Goal: Navigation & Orientation: Find specific page/section

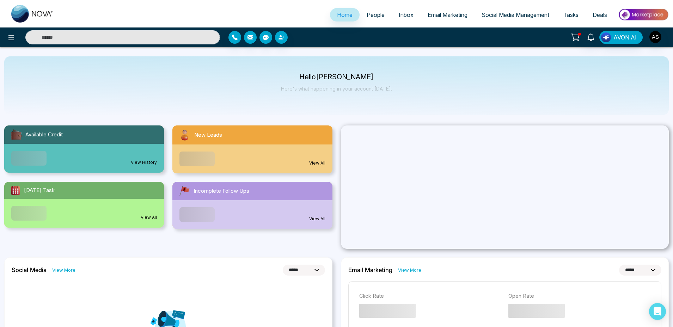
select select "*"
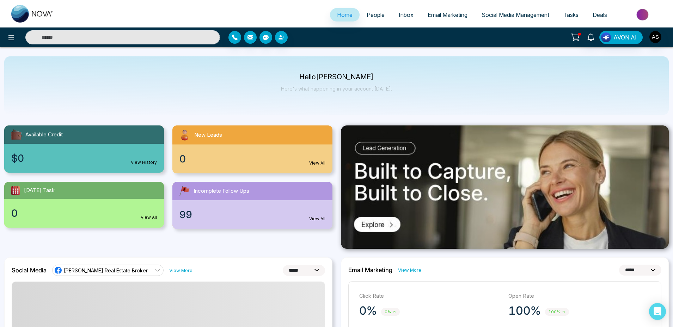
click at [443, 11] on span "Email Marketing" at bounding box center [448, 14] width 40 height 7
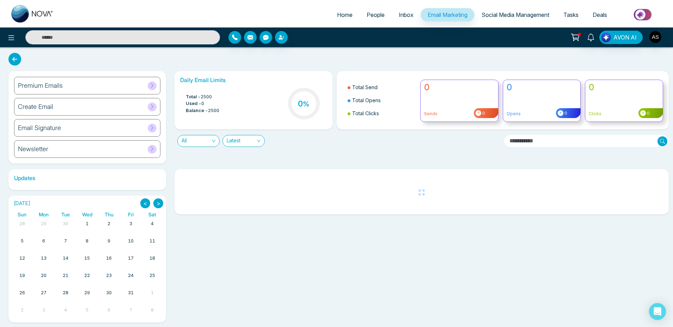
click at [510, 16] on span "Social Media Management" at bounding box center [516, 14] width 68 height 7
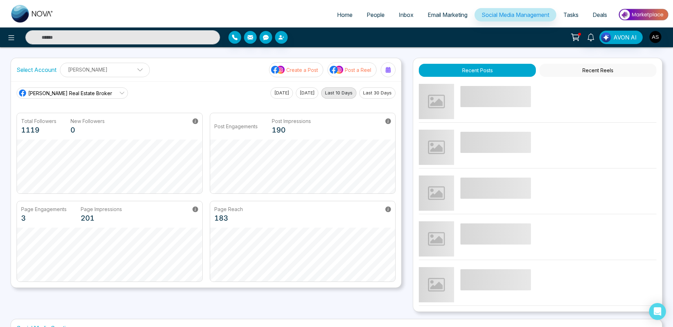
click at [442, 16] on span "Email Marketing" at bounding box center [448, 14] width 40 height 7
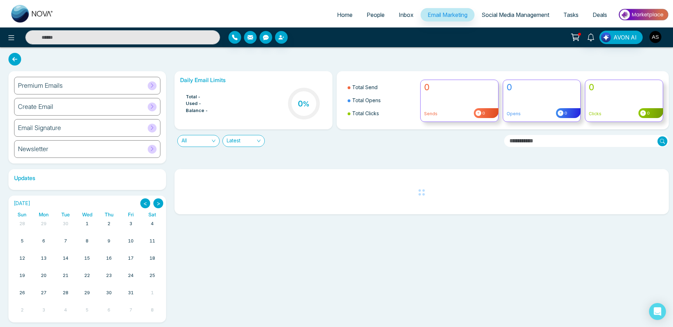
click at [655, 32] on img "button" at bounding box center [656, 37] width 12 height 12
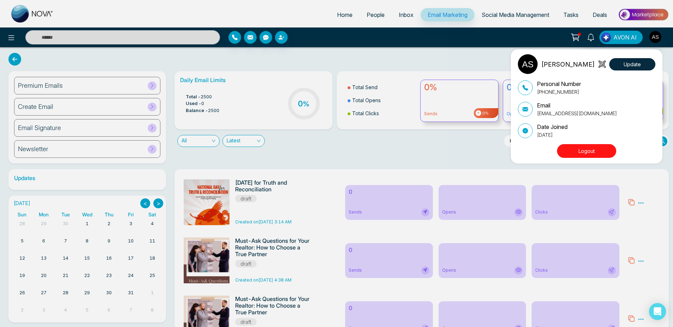
click at [573, 149] on button "Logout" at bounding box center [586, 151] width 59 height 14
